Goal: Information Seeking & Learning: Find specific fact

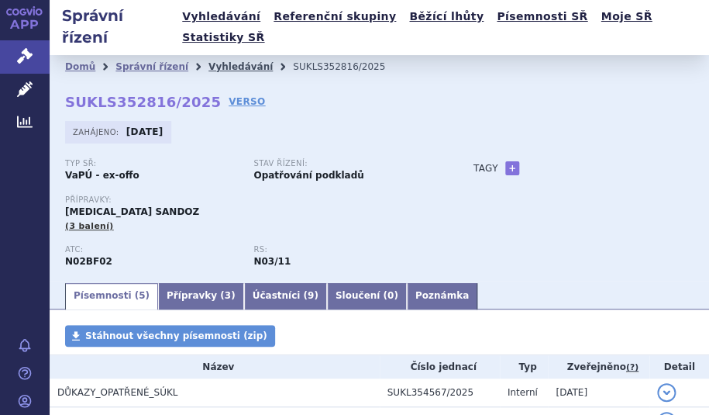
click at [218, 61] on link "Vyhledávání" at bounding box center [241, 66] width 64 height 11
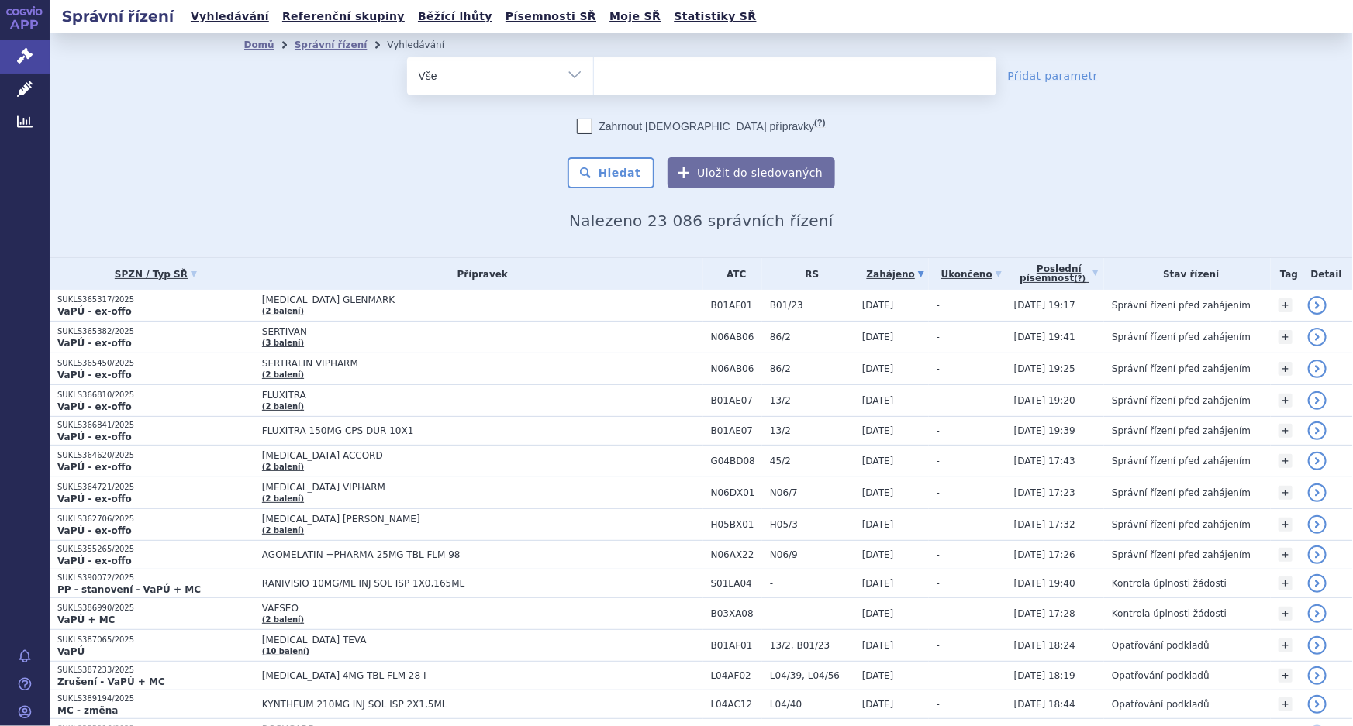
click at [635, 74] on ul at bounding box center [772, 73] width 356 height 33
click at [594, 74] on select at bounding box center [593, 75] width 1 height 39
paste input "L01EA04"
type input "L01EA04"
select select "L01EA04"
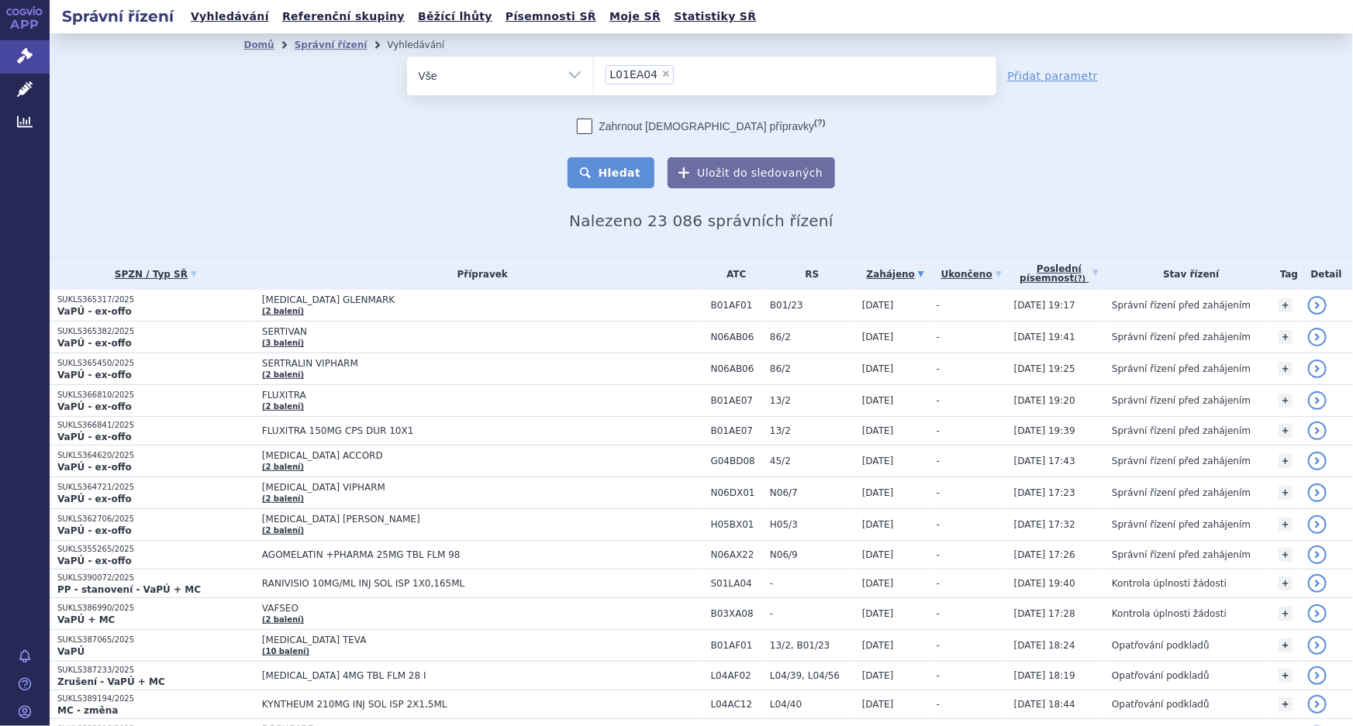
click at [605, 174] on button "Hledat" at bounding box center [611, 172] width 88 height 31
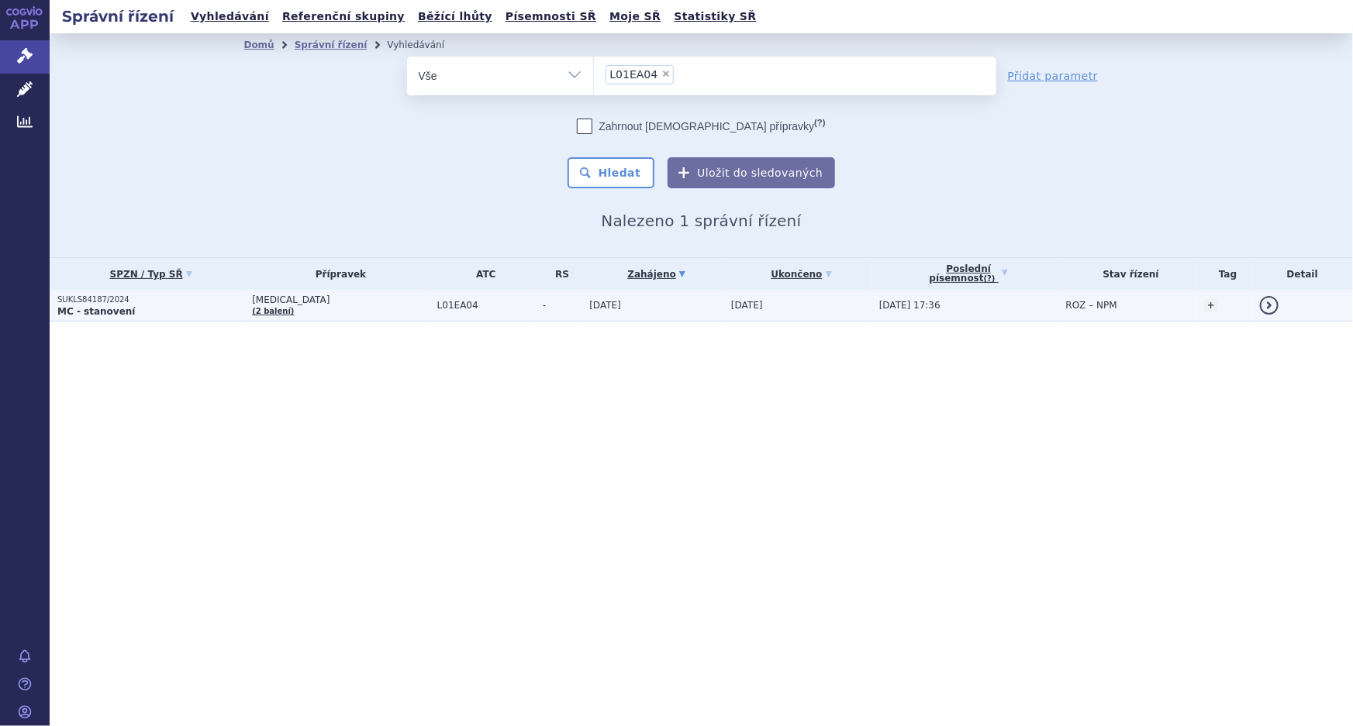
click at [145, 292] on td "SUKLS84187/2024 MC - stanovení" at bounding box center [147, 306] width 195 height 32
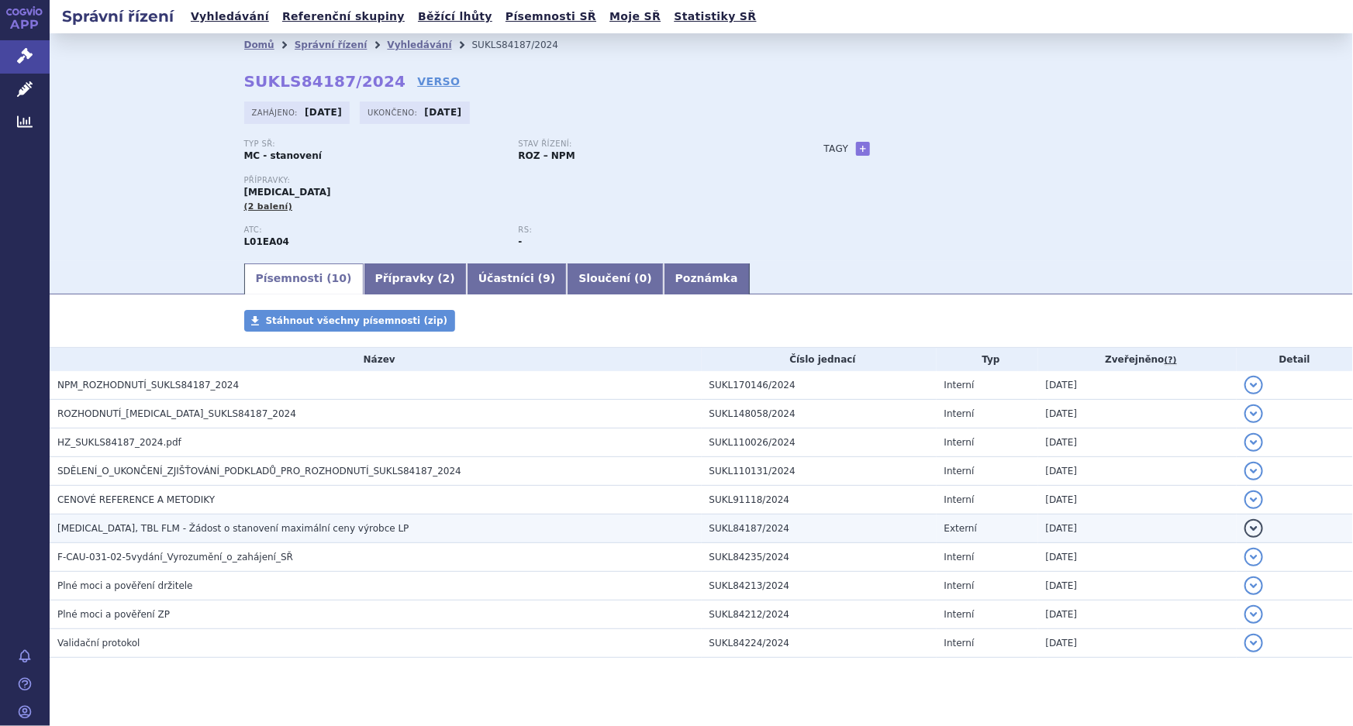
click at [133, 527] on span "[MEDICAL_DATA], TBL FLM - Žádost o stanovení maximální ceny výrobce LP" at bounding box center [232, 528] width 351 height 11
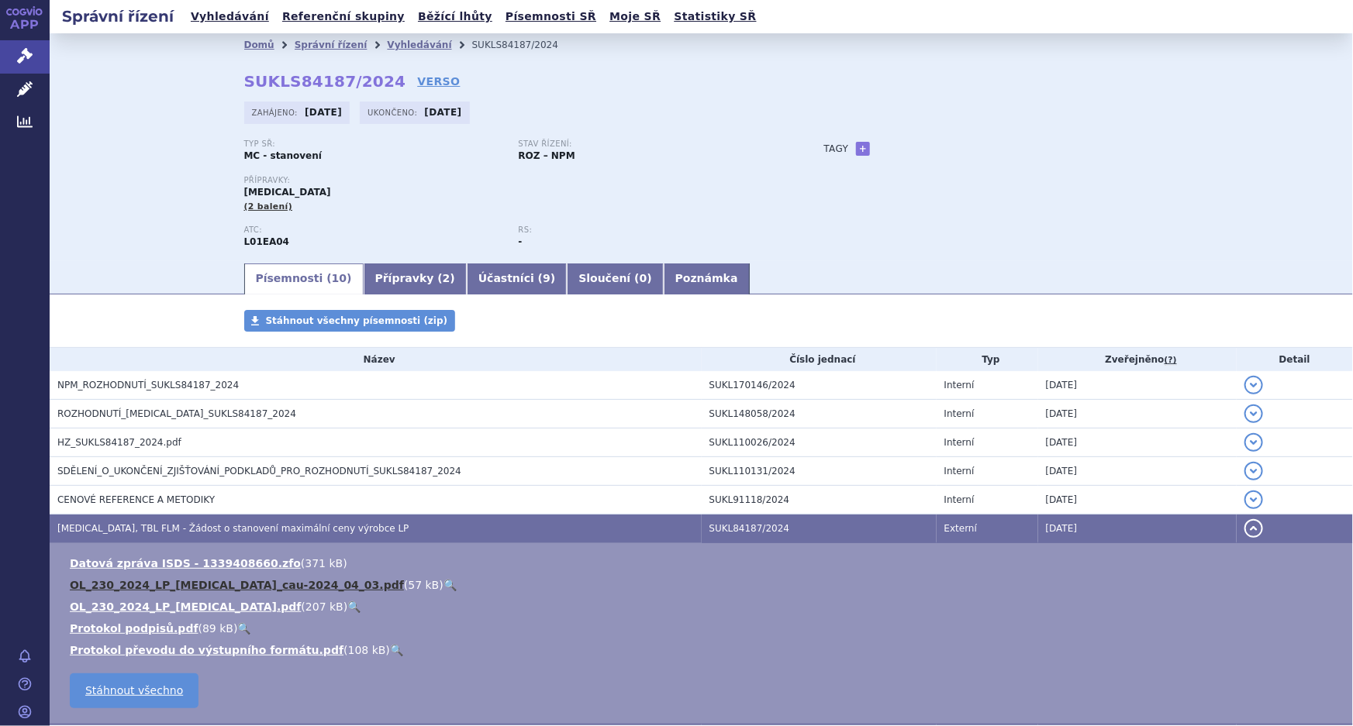
click at [141, 583] on link "OL_230_2024_LP_[MEDICAL_DATA]_cau-2024_04_03.pdf" at bounding box center [237, 585] width 334 height 12
click at [134, 606] on link "OL_230_2024_LP_[MEDICAL_DATA].pdf" at bounding box center [185, 607] width 231 height 12
